Goal: Find specific page/section: Find specific page/section

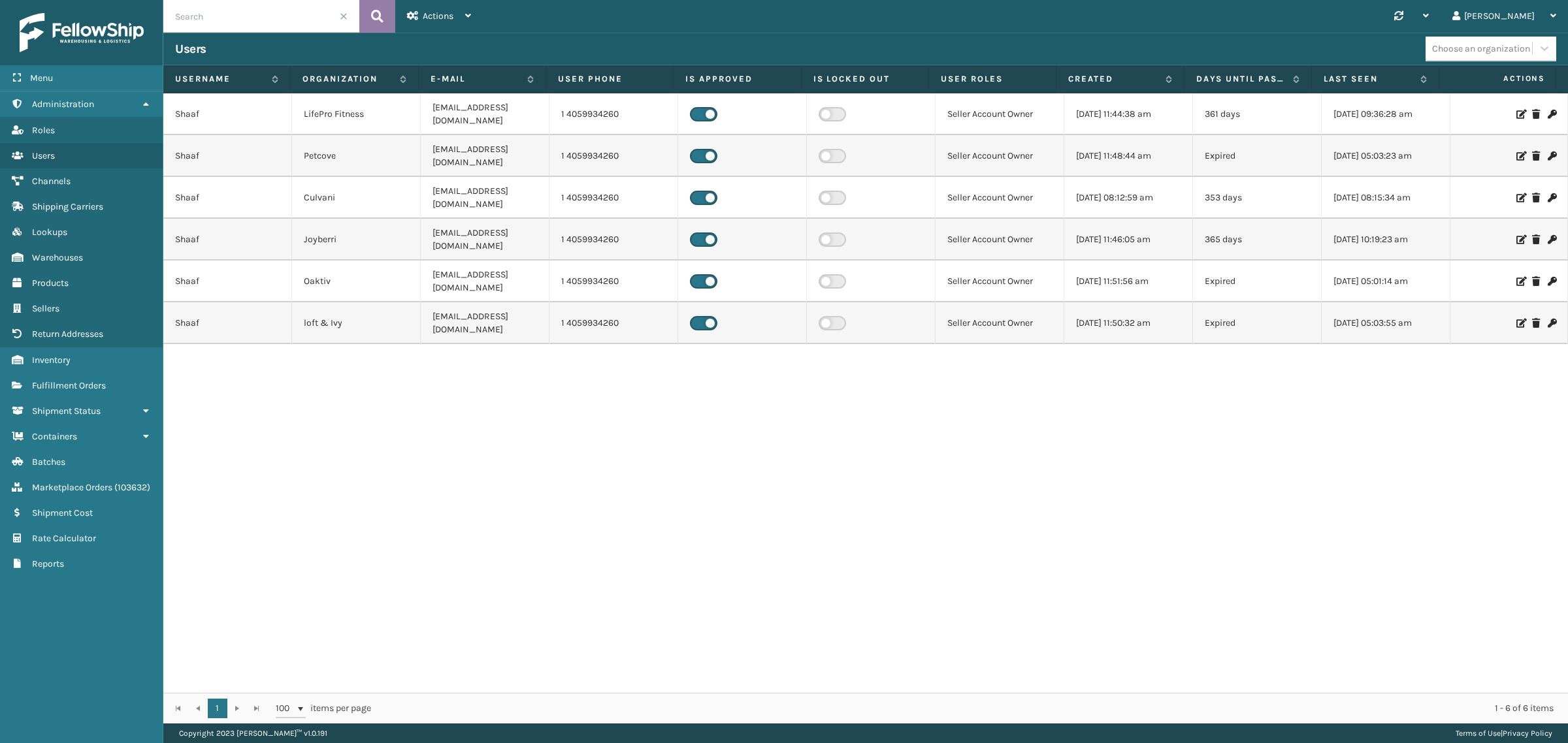
click at [387, 14] on button at bounding box center [377, 16] width 36 height 33
click at [379, 11] on icon at bounding box center [377, 16] width 12 height 20
click at [380, 20] on icon at bounding box center [377, 16] width 12 height 20
click at [345, 13] on span at bounding box center [343, 16] width 8 height 8
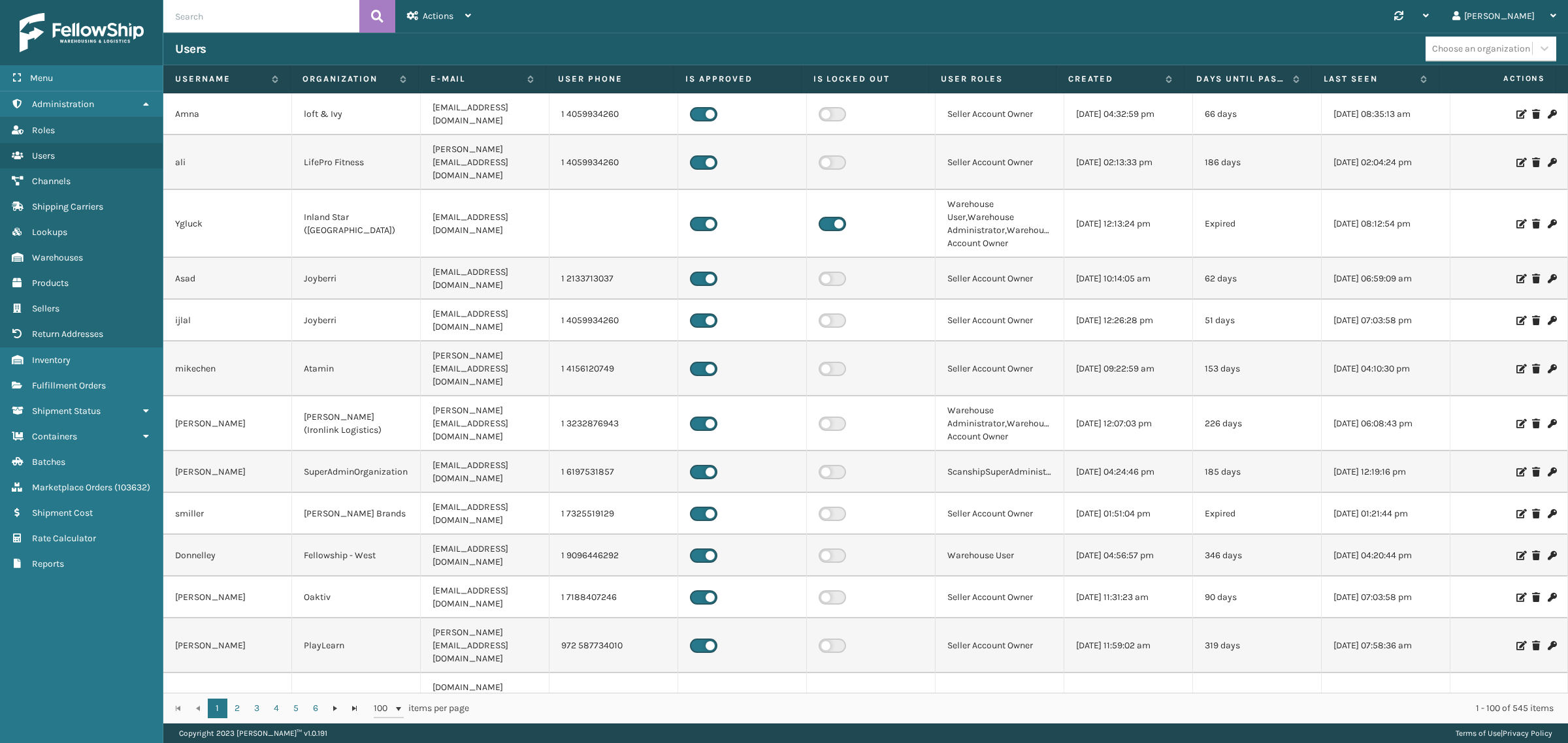
click at [255, 18] on input "text" at bounding box center [261, 16] width 196 height 33
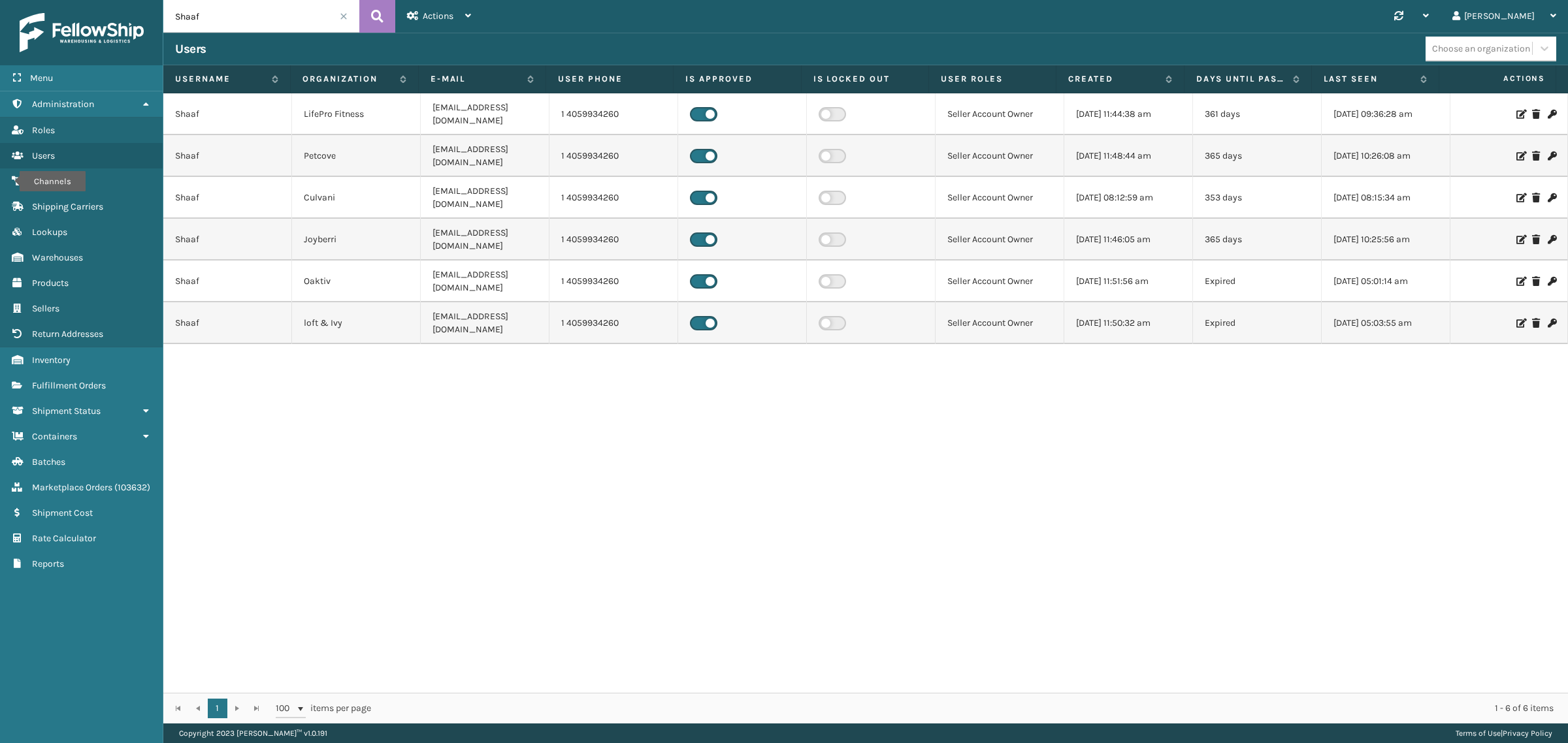
drag, startPoint x: 227, startPoint y: 21, endPoint x: 136, endPoint y: 31, distance: 91.5
click at [136, 0] on div "Menu Channels Administration Channels Roles Channels Users Channels Channels Ch…" at bounding box center [784, 0] width 1568 height 0
paste input "Asad"
click at [374, 13] on icon at bounding box center [377, 16] width 12 height 20
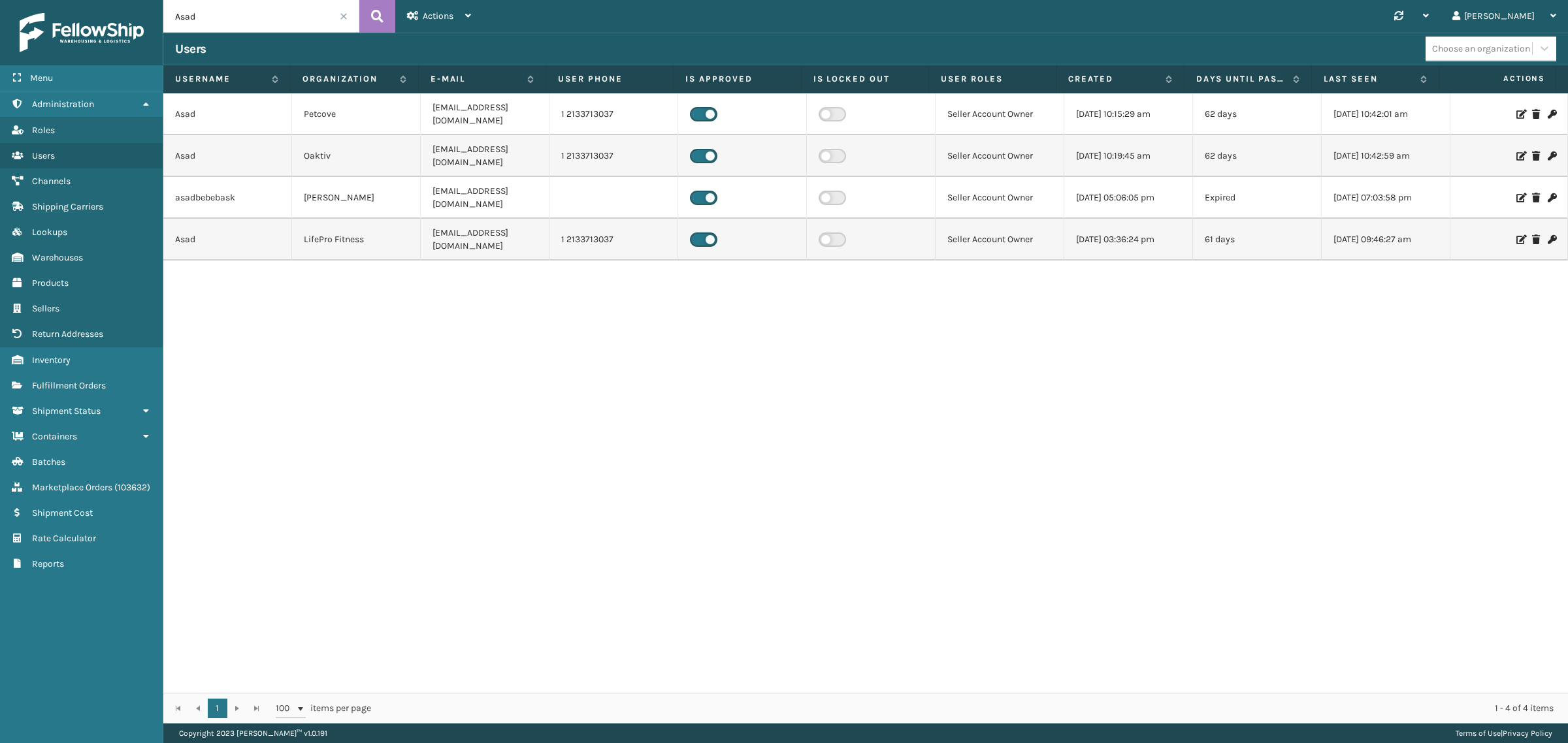
drag, startPoint x: 227, startPoint y: 15, endPoint x: 134, endPoint y: 24, distance: 93.4
click at [134, 0] on div "Menu Products Administration Products Roles Products Users Products Channels Pr…" at bounding box center [784, 0] width 1568 height 0
paste input "meer"
click at [377, 18] on icon at bounding box center [377, 16] width 12 height 20
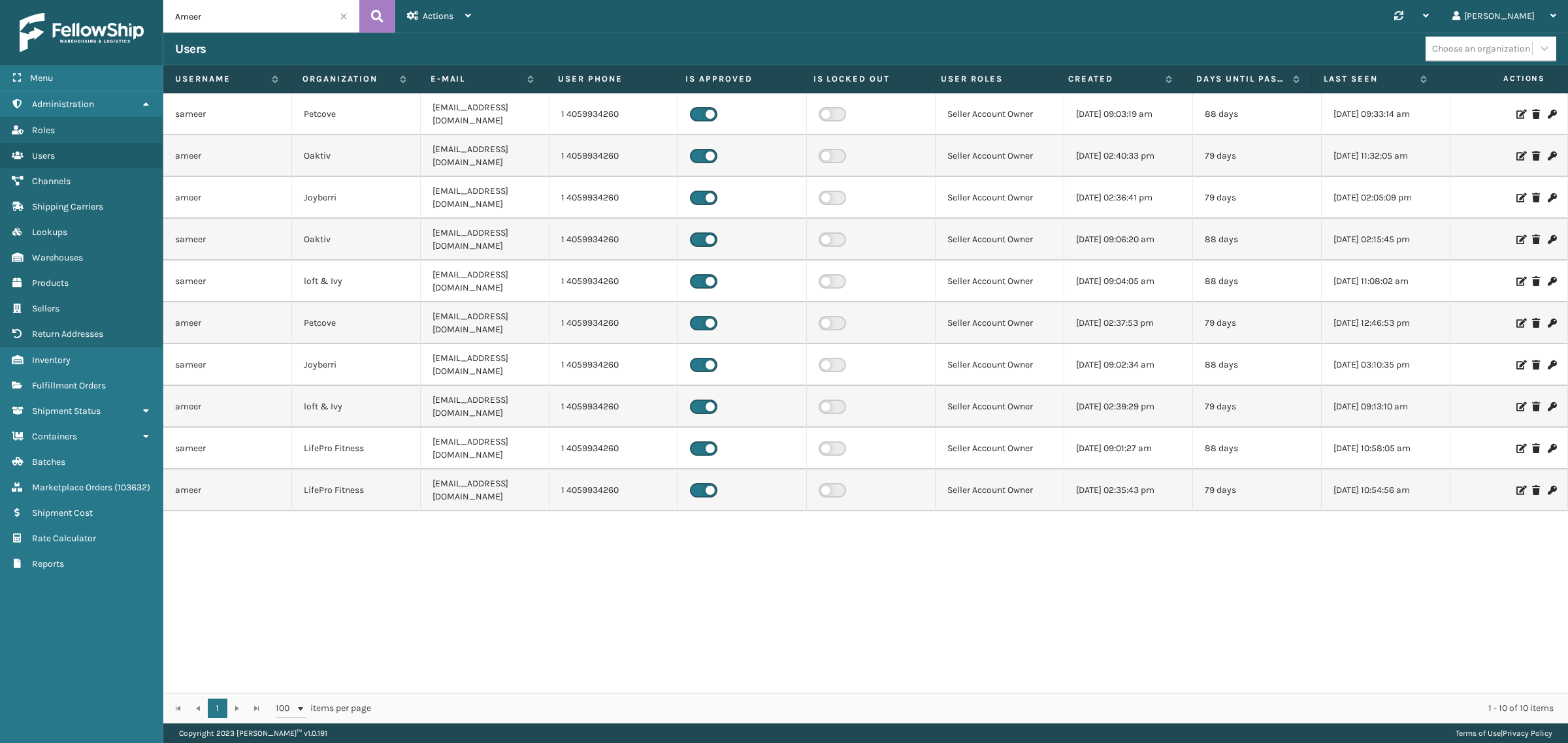
click at [255, 457] on div "[PERSON_NAME] [EMAIL_ADDRESS][DOMAIN_NAME] 1 4059934260 Seller Account Owner [D…" at bounding box center [865, 393] width 1405 height 600
click at [186, 18] on input "Ameer" at bounding box center [261, 16] width 196 height 33
paste input "hsan"
click at [382, 21] on icon at bounding box center [377, 16] width 12 height 20
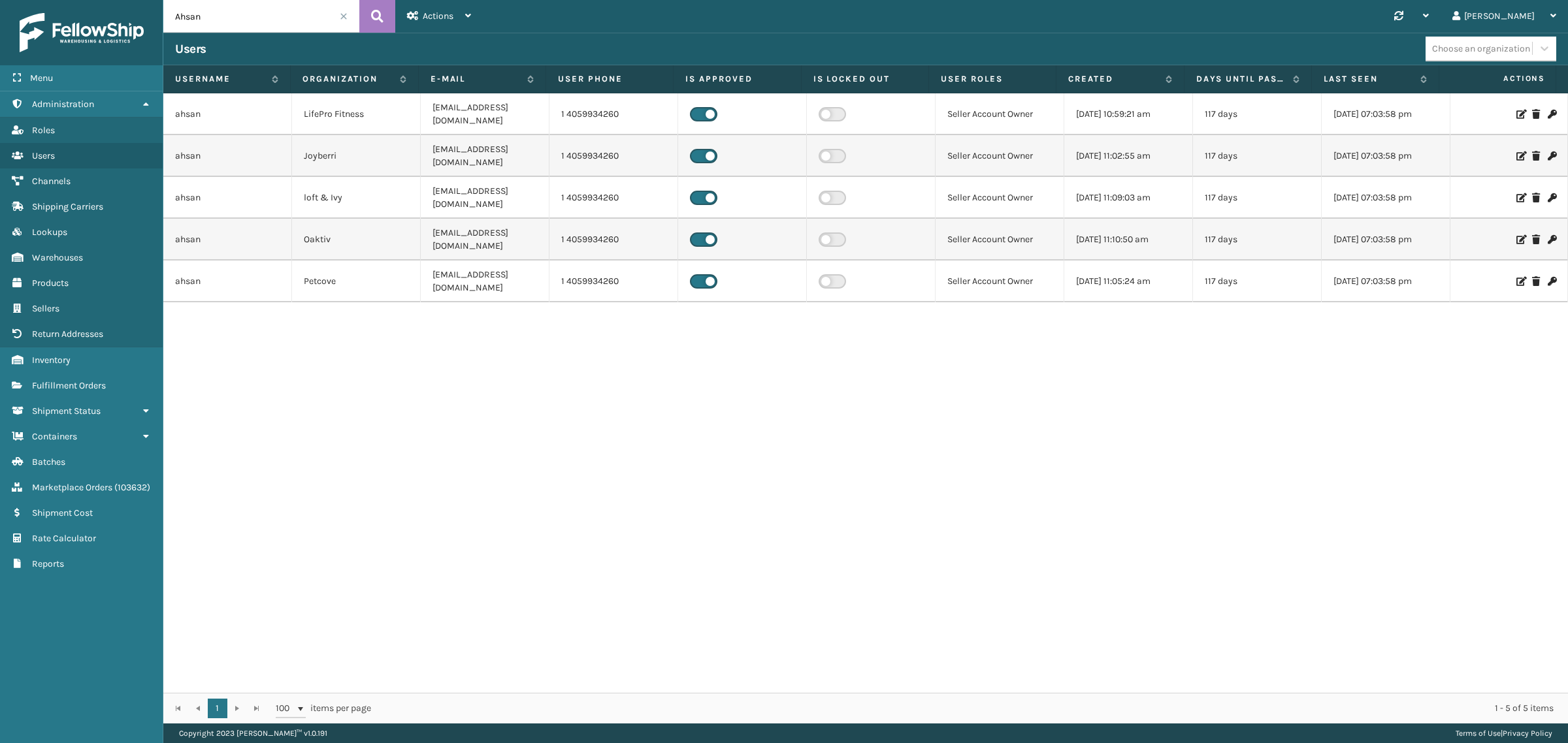
drag, startPoint x: 223, startPoint y: 17, endPoint x: 135, endPoint y: 21, distance: 88.1
click at [135, 0] on div "Menu Products Administration Products Roles Products Users Products Channels Pr…" at bounding box center [784, 0] width 1568 height 0
paste input "mad"
type input "[PERSON_NAME]"
click at [387, 12] on button at bounding box center [377, 16] width 36 height 33
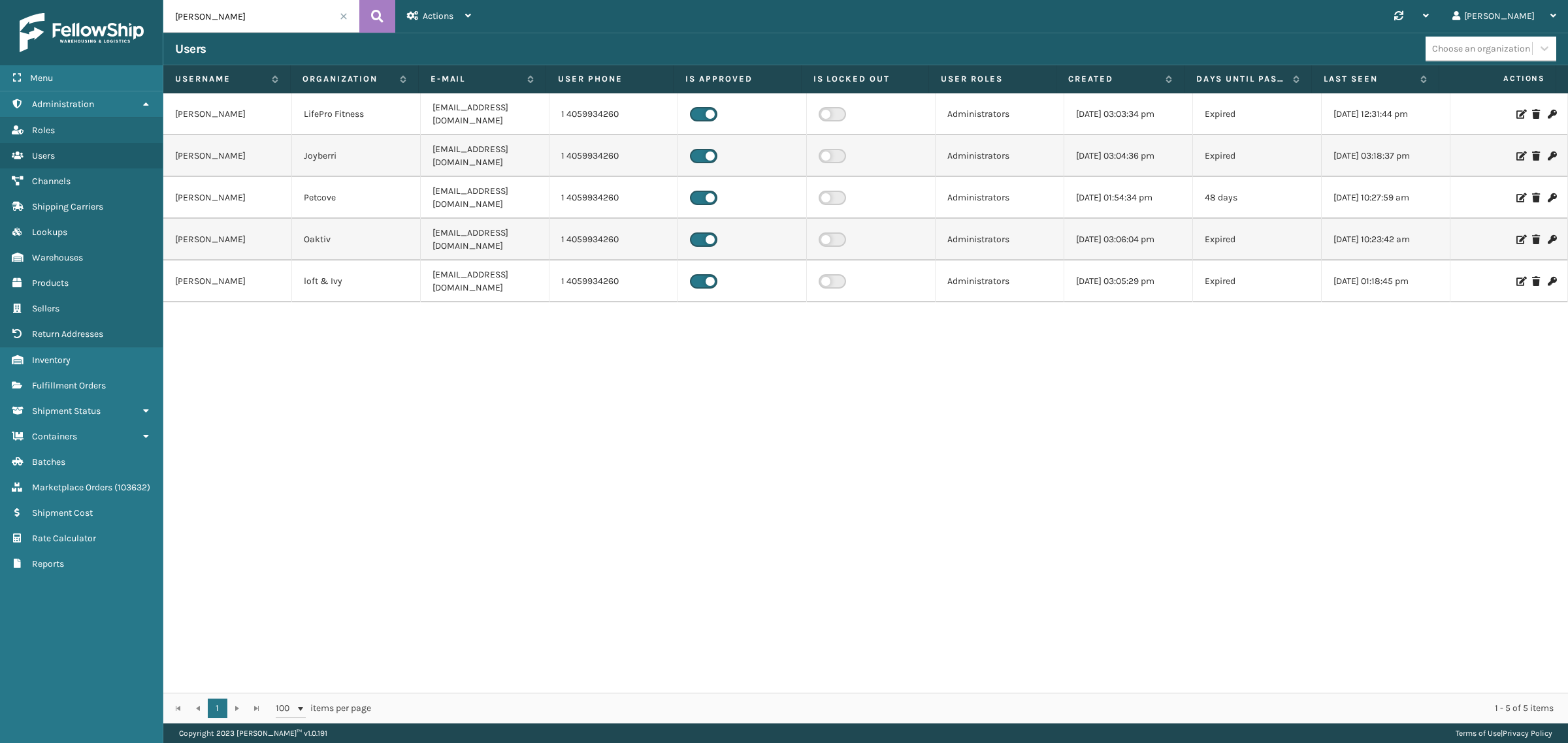
click at [345, 20] on span at bounding box center [343, 16] width 8 height 8
